Goal: Information Seeking & Learning: Learn about a topic

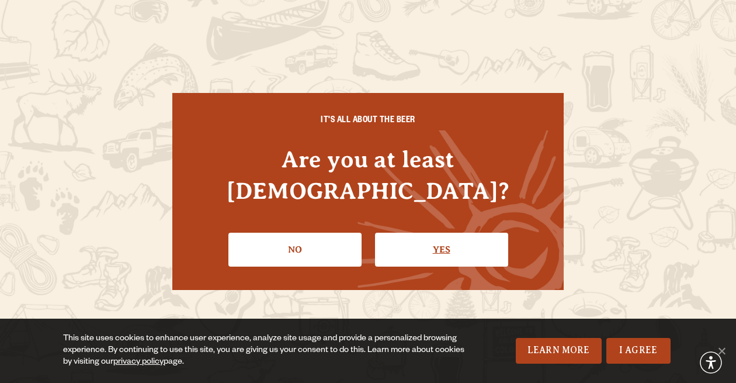
click at [430, 233] on link "Yes" at bounding box center [441, 250] width 133 height 34
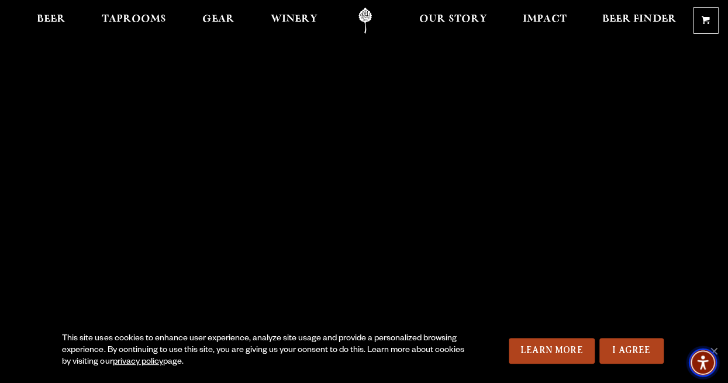
click at [718, 347] on span "Accessibility Menu" at bounding box center [702, 362] width 41 height 41
click at [648, 327] on div "This site uses cookies to enhance user experience, analyze site usage and provi…" at bounding box center [364, 351] width 728 height 64
click at [41, 24] on span "Beer" at bounding box center [51, 19] width 29 height 9
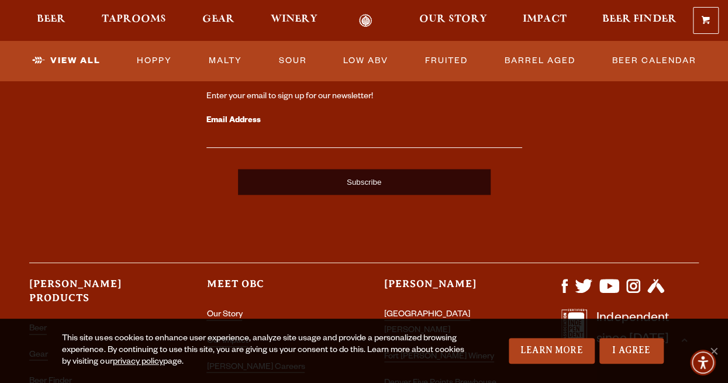
scroll to position [2933, 0]
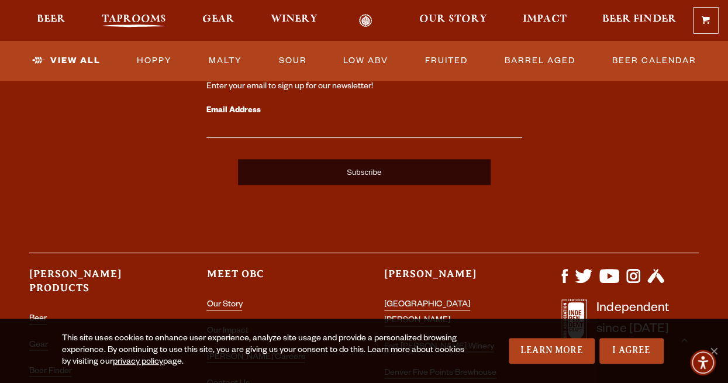
click at [162, 15] on span "Taprooms" at bounding box center [134, 19] width 64 height 9
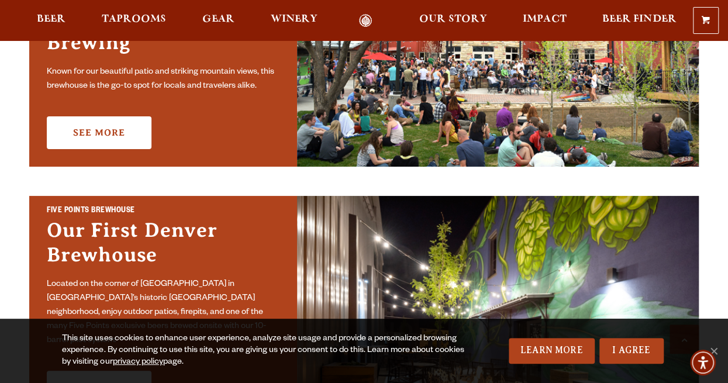
scroll to position [241, 0]
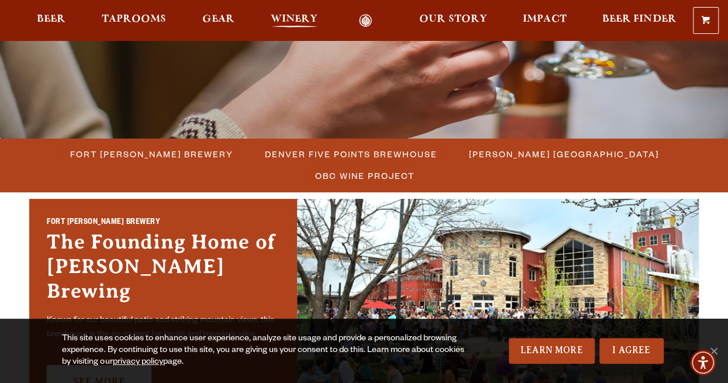
click at [315, 18] on span "Winery" at bounding box center [294, 19] width 47 height 9
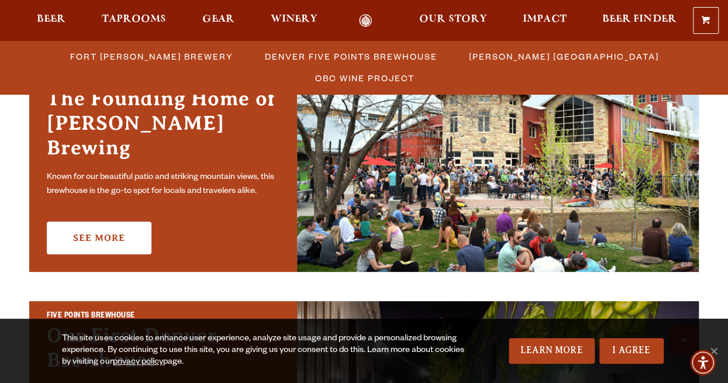
scroll to position [383, 0]
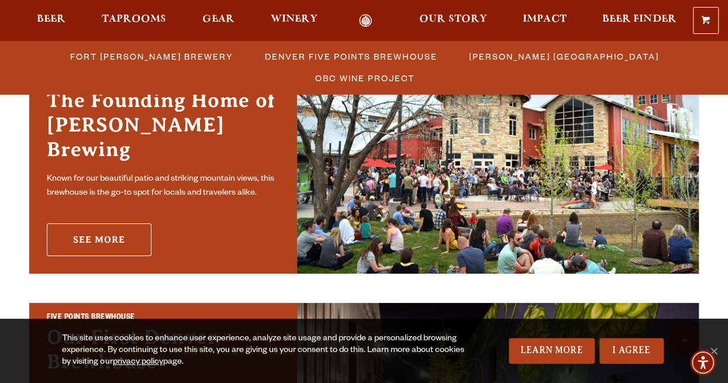
drag, startPoint x: 69, startPoint y: 215, endPoint x: 63, endPoint y: 229, distance: 14.7
click at [63, 229] on link "See More" at bounding box center [99, 239] width 105 height 33
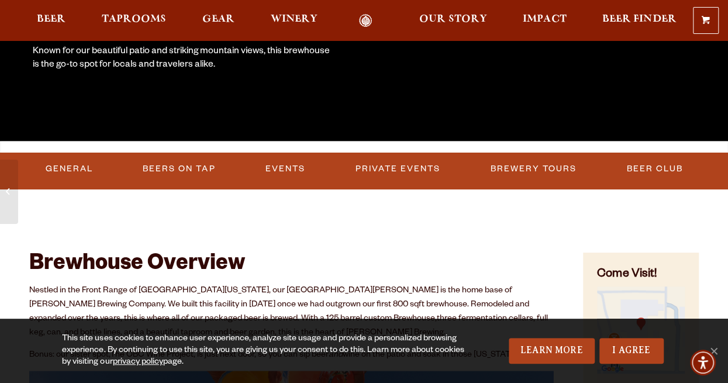
scroll to position [269, 0]
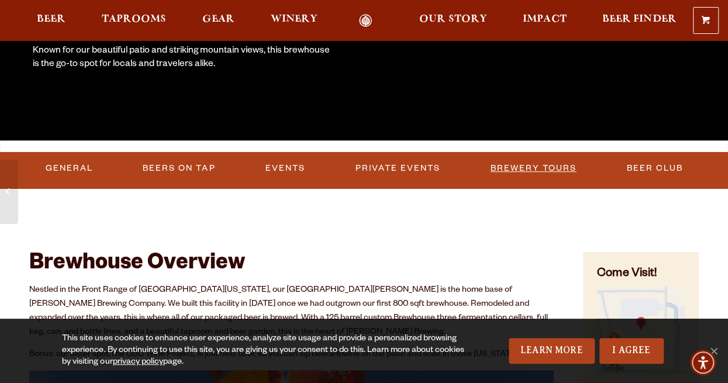
drag, startPoint x: 534, startPoint y: 165, endPoint x: 499, endPoint y: 162, distance: 35.2
click at [499, 162] on link "Brewery Tours" at bounding box center [533, 168] width 95 height 27
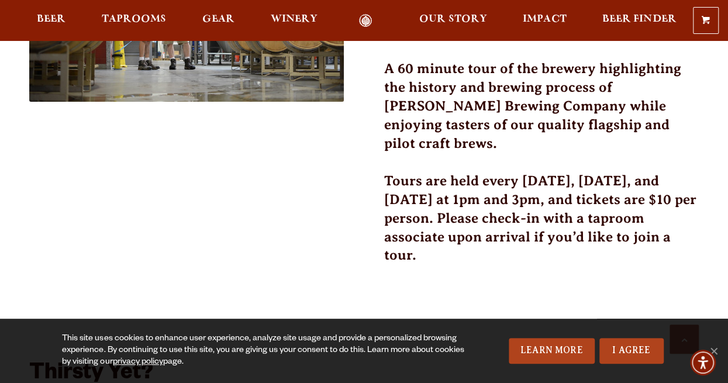
scroll to position [518, 0]
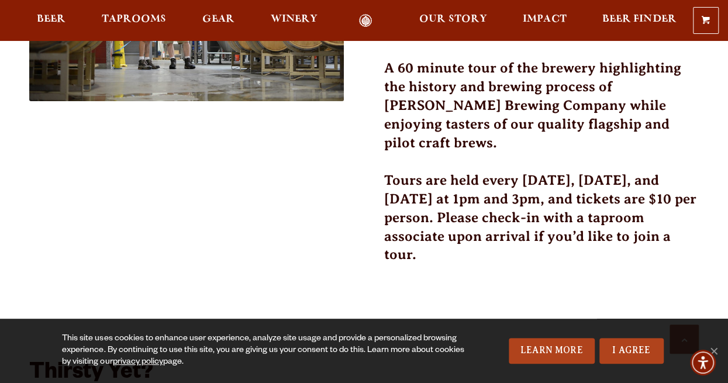
drag, startPoint x: 0, startPoint y: 0, endPoint x: 414, endPoint y: 186, distance: 453.9
click at [414, 186] on h3 "Tours are held every [DATE], [DATE], and [DATE] at 1pm and 3pm, and tickets are…" at bounding box center [541, 225] width 314 height 108
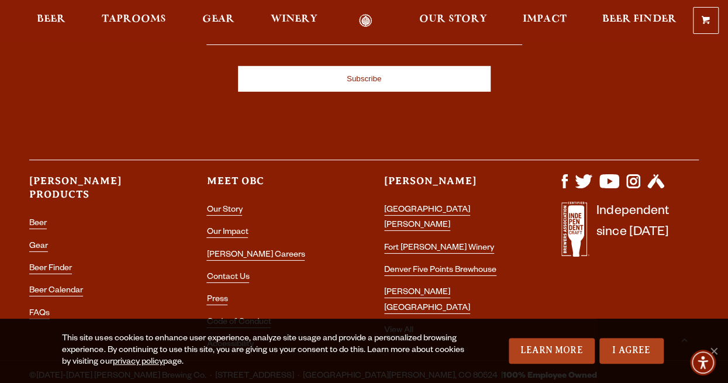
scroll to position [1746, 0]
